Goal: Information Seeking & Learning: Compare options

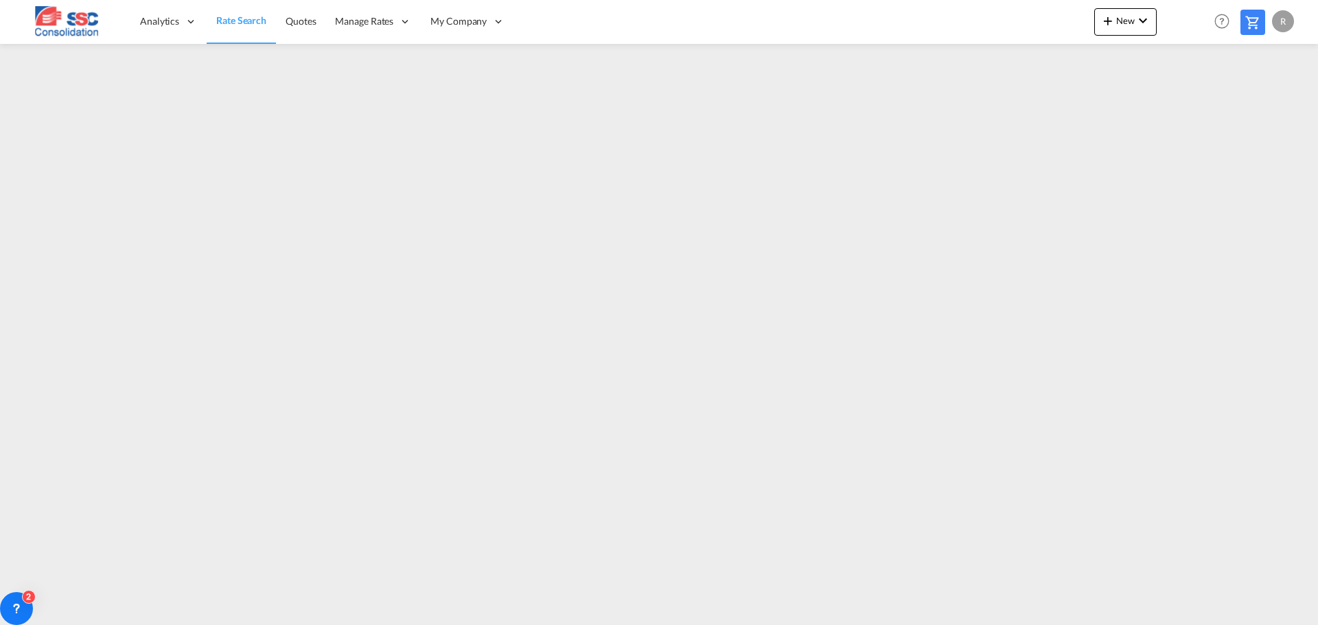
click at [248, 24] on span "Rate Search" at bounding box center [241, 20] width 50 height 12
